Goal: Information Seeking & Learning: Check status

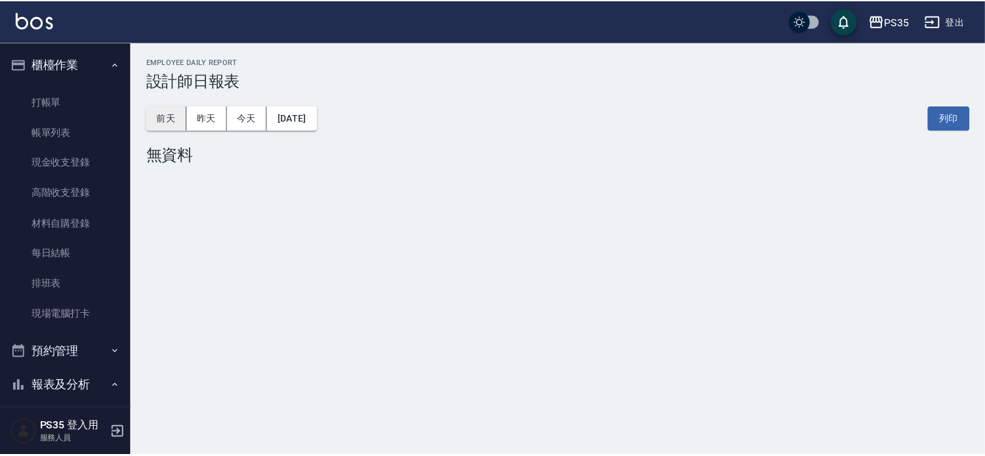
scroll to position [364, 0]
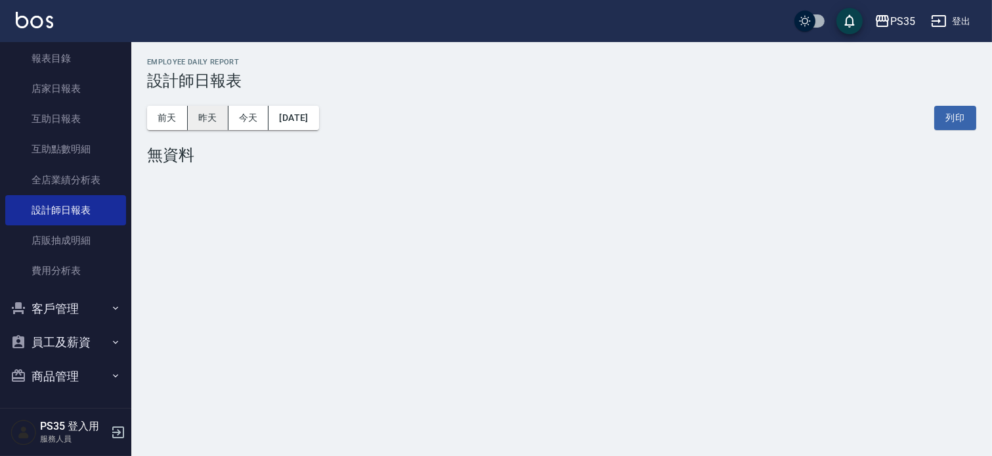
click at [200, 123] on button "昨天" at bounding box center [208, 118] width 41 height 24
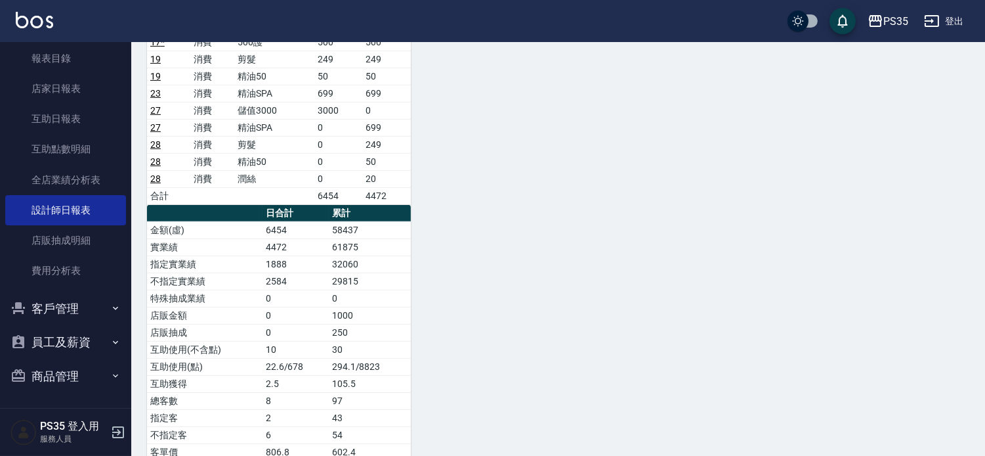
scroll to position [849, 0]
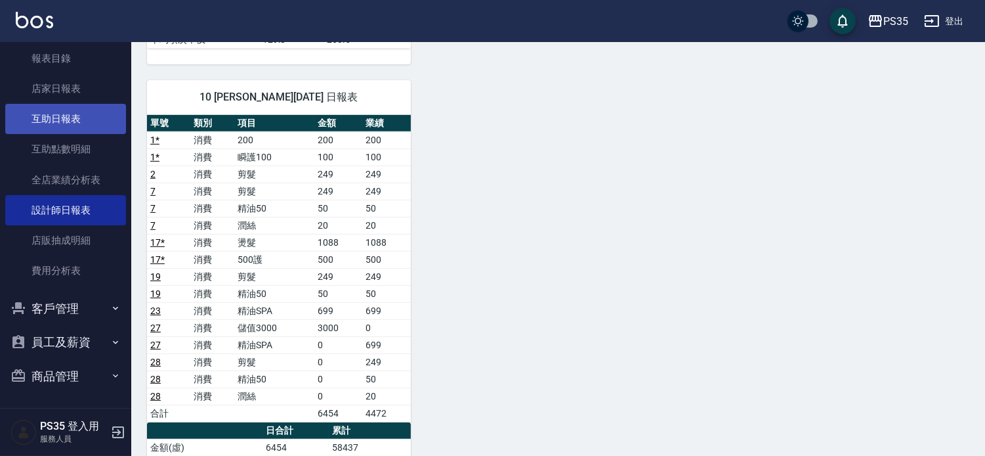
click at [68, 123] on link "互助日報表" at bounding box center [65, 119] width 121 height 30
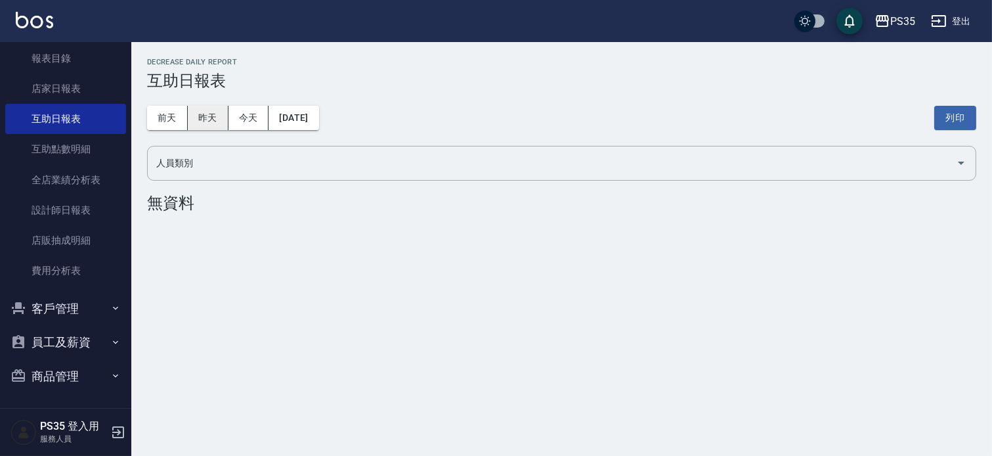
click at [219, 119] on button "昨天" at bounding box center [208, 118] width 41 height 24
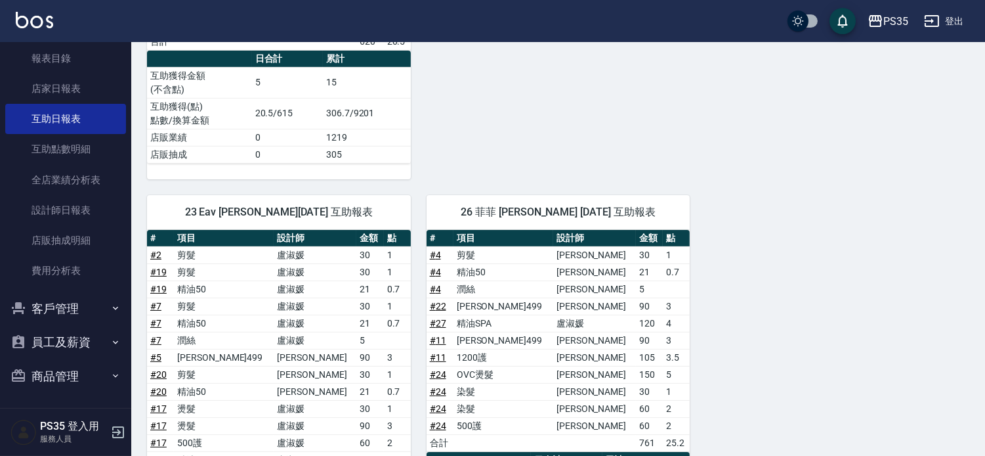
scroll to position [510, 0]
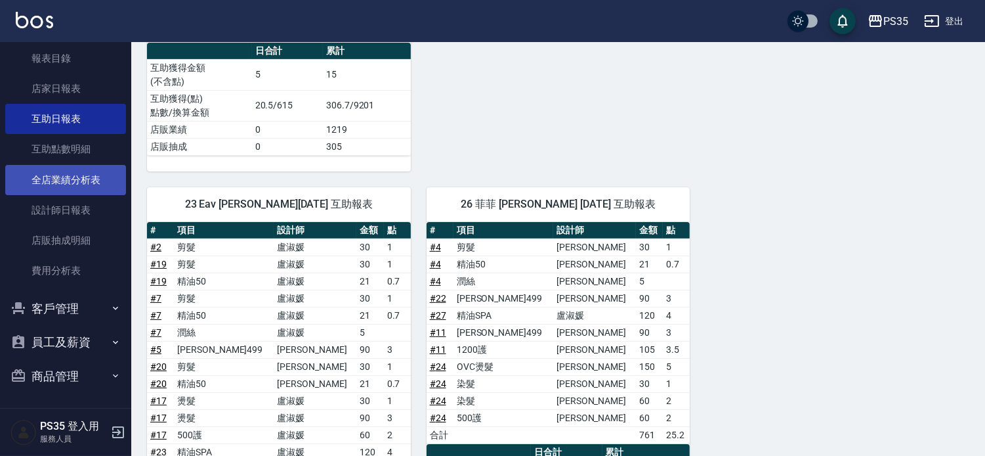
click at [63, 181] on link "全店業績分析表" at bounding box center [65, 180] width 121 height 30
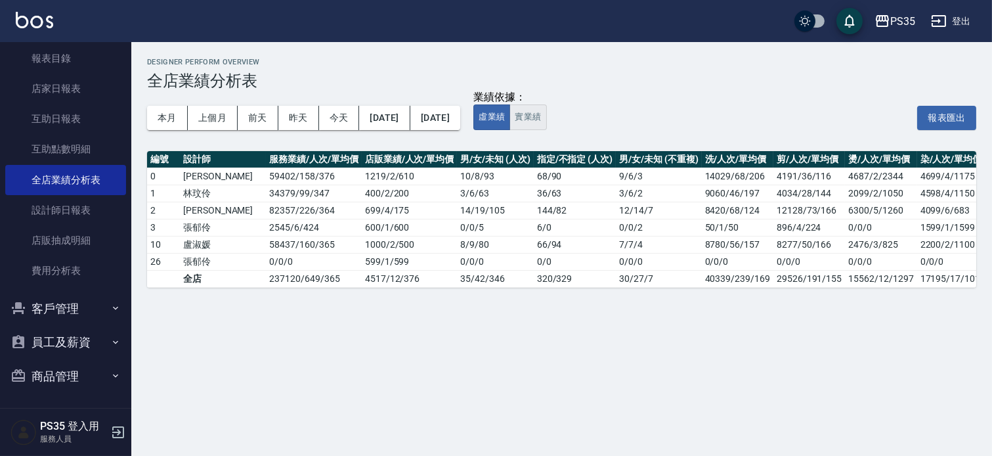
click at [546, 118] on button "實業績" at bounding box center [527, 117] width 37 height 26
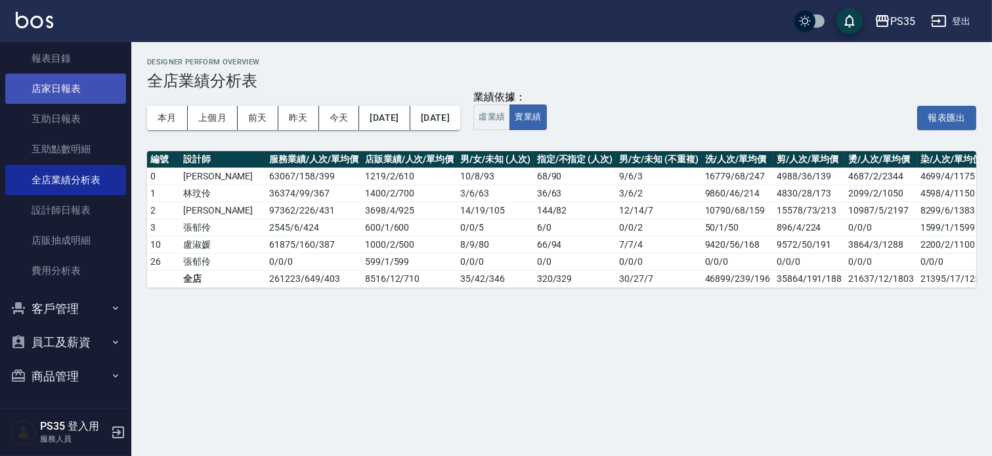
click at [67, 96] on link "店家日報表" at bounding box center [65, 89] width 121 height 30
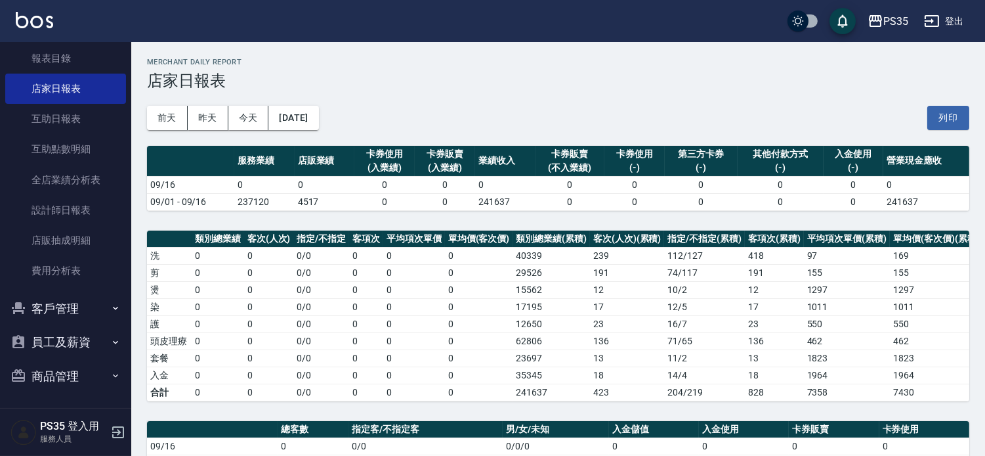
click at [375, 128] on div "[DATE] [DATE] [DATE] [DATE] 列印" at bounding box center [558, 118] width 822 height 56
drag, startPoint x: 375, startPoint y: 127, endPoint x: 375, endPoint y: 143, distance: 15.8
click at [375, 143] on div "[DATE] [DATE] [DATE] [DATE] 列印" at bounding box center [558, 118] width 822 height 56
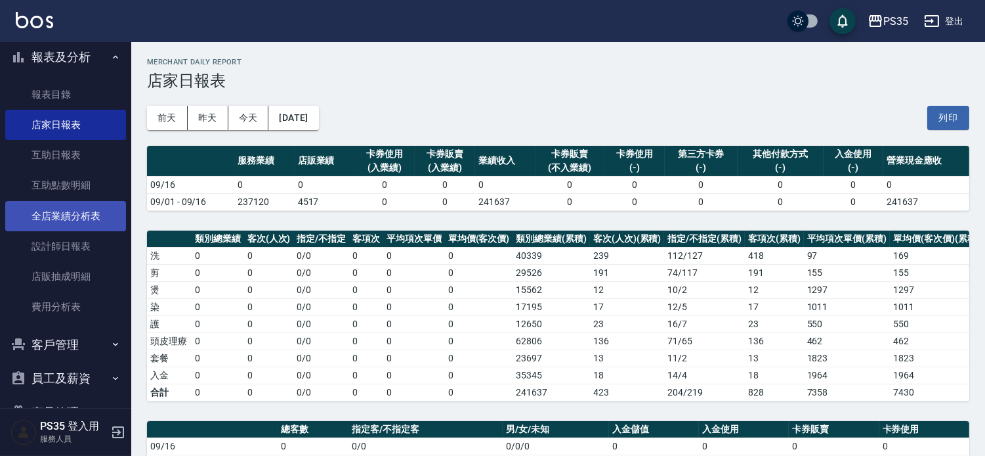
scroll to position [291, 0]
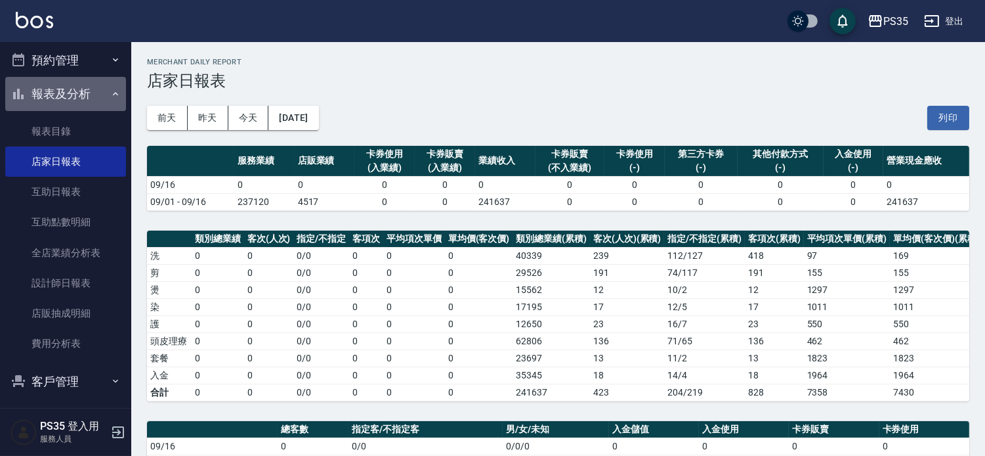
click at [72, 89] on button "報表及分析" at bounding box center [65, 94] width 121 height 34
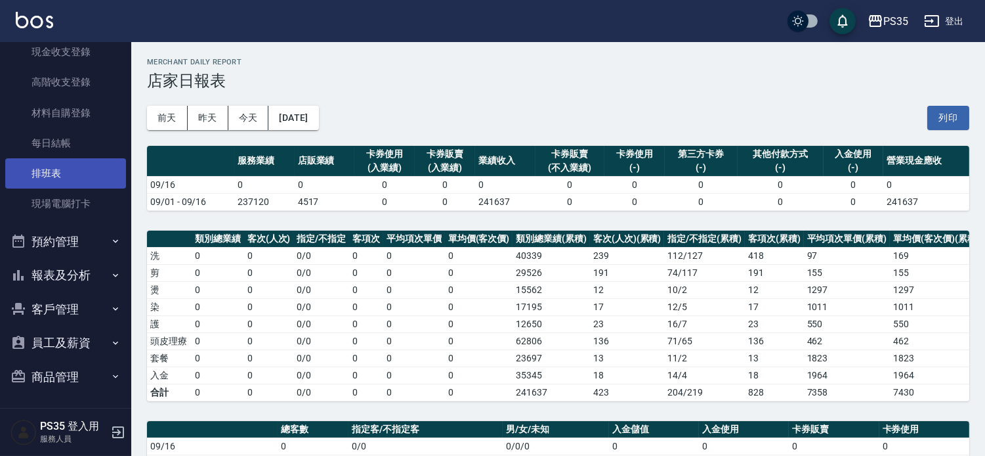
scroll to position [0, 0]
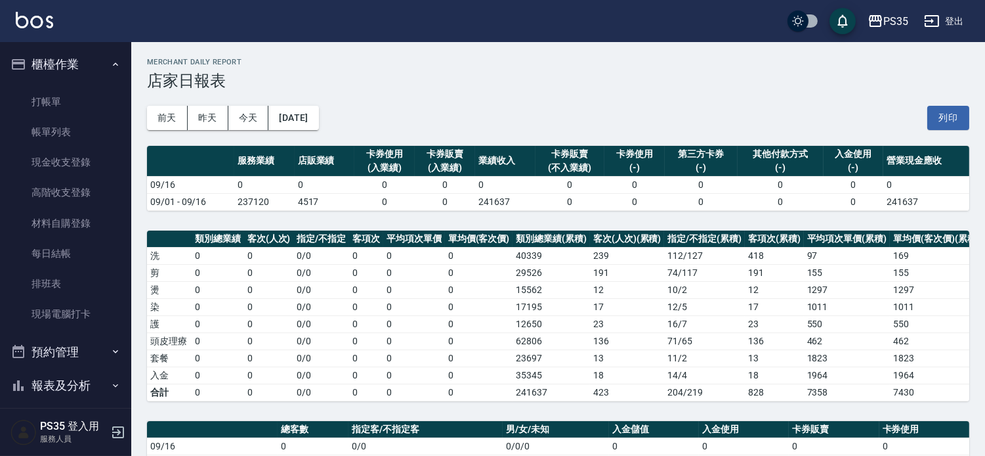
click at [87, 60] on button "櫃檯作業" at bounding box center [65, 64] width 121 height 34
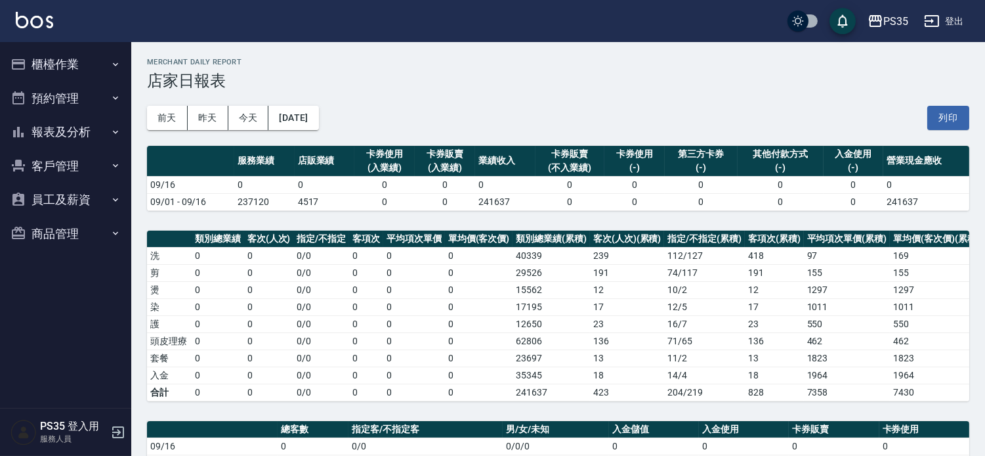
click at [547, 102] on div "[DATE] [DATE] [DATE] [DATE] 列印" at bounding box center [558, 118] width 822 height 56
click at [568, 101] on div "[DATE] [DATE] [DATE] [DATE] 列印" at bounding box center [558, 118] width 822 height 56
click at [425, 217] on div "PS35 [DATE] 店家日報表 列印時間： [DATE][PHONE_NUMBER]:25 Merchant Daily Report 店家日報表 [DA…" at bounding box center [558, 412] width 854 height 740
click at [84, 139] on button "報表及分析" at bounding box center [65, 132] width 121 height 34
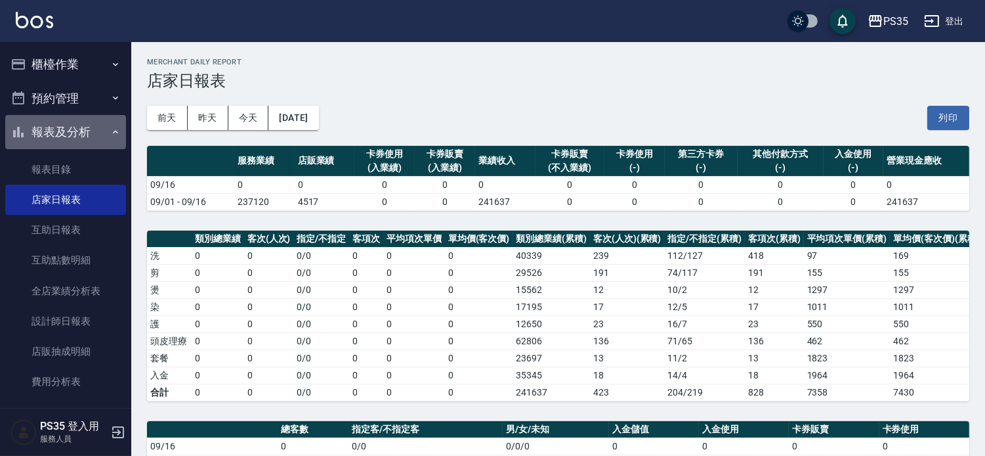
click at [72, 136] on button "報表及分析" at bounding box center [65, 132] width 121 height 34
